Goal: Task Accomplishment & Management: Manage account settings

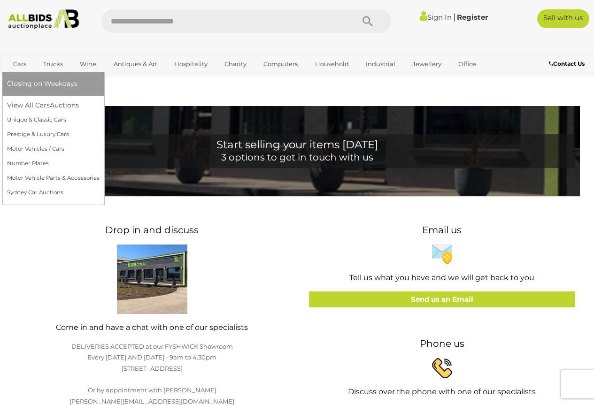
click at [18, 63] on link "Cars" at bounding box center [19, 63] width 25 height 15
click at [23, 104] on link "View All Cars Auctions" at bounding box center [53, 105] width 92 height 15
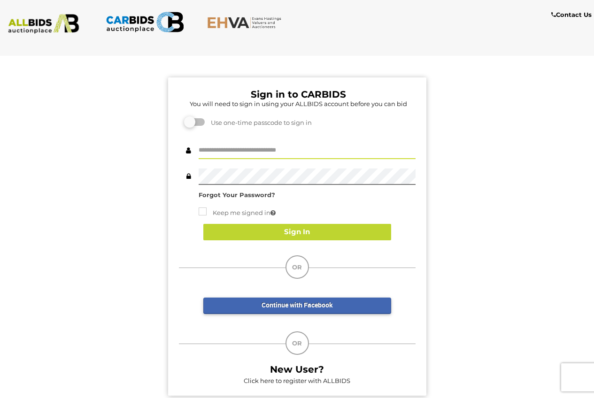
click at [244, 150] on input "text" at bounding box center [306, 151] width 217 height 16
type input "**********"
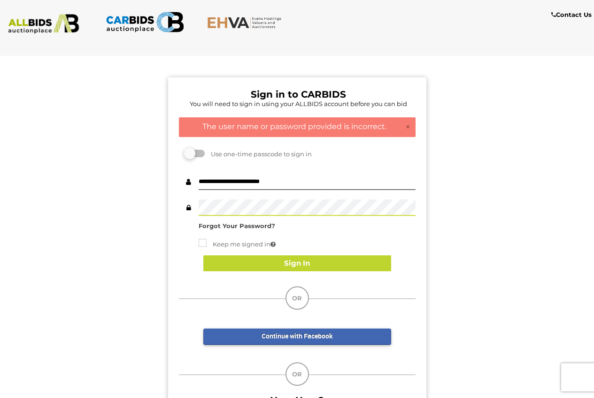
click at [189, 207] on div at bounding box center [297, 207] width 236 height 16
click at [234, 224] on strong "Forgot Your Password?" at bounding box center [236, 226] width 76 height 8
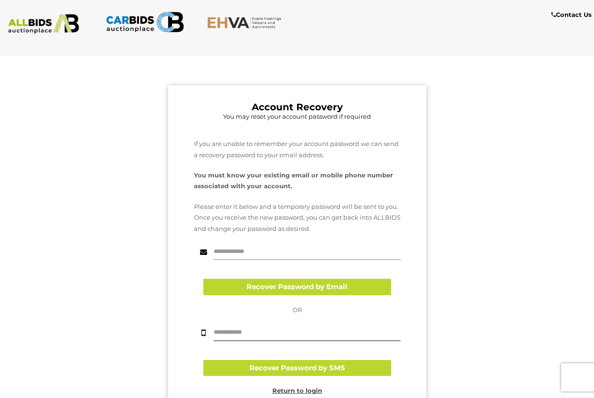
click at [238, 251] on input "text" at bounding box center [306, 251] width 187 height 16
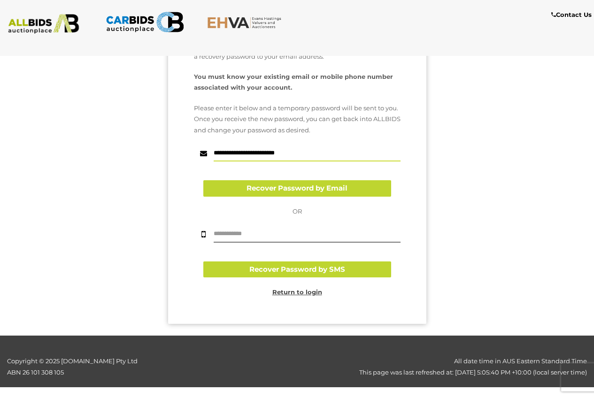
type input "**********"
drag, startPoint x: 286, startPoint y: 186, endPoint x: 146, endPoint y: 216, distance: 142.9
click at [286, 186] on button "Recover Password by Email" at bounding box center [297, 188] width 188 height 16
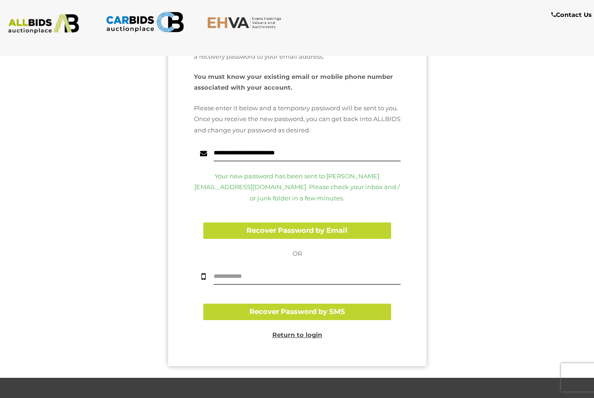
click at [297, 331] on u "Return to login" at bounding box center [297, 335] width 50 height 8
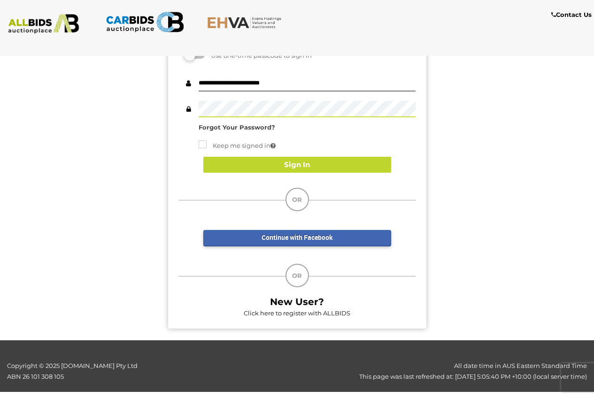
click at [159, 112] on div "Sign in to CARBIDS You will need to sign in using your ALLBIDS account before y…" at bounding box center [297, 149] width 608 height 382
click at [323, 164] on button "Sign In" at bounding box center [297, 165] width 188 height 16
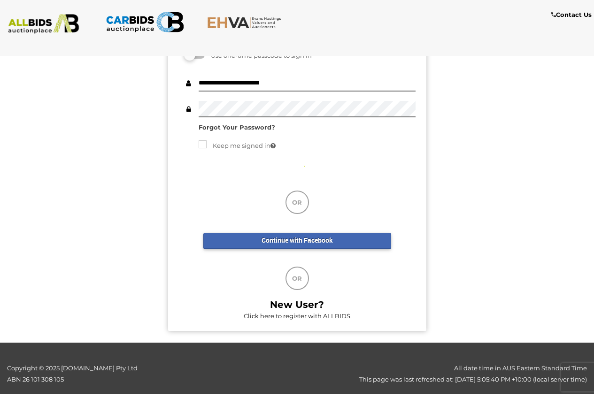
scroll to position [75, 0]
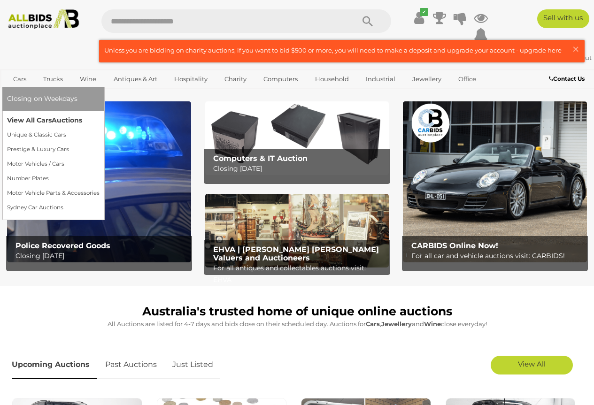
click at [25, 119] on link "View All Cars Auctions" at bounding box center [53, 120] width 92 height 15
